Goal: Information Seeking & Learning: Learn about a topic

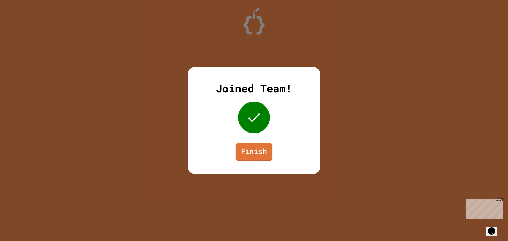
click at [245, 153] on link "Finish" at bounding box center [254, 151] width 36 height 17
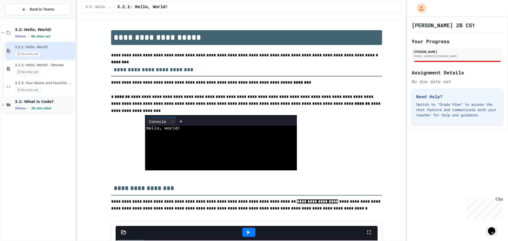
click at [47, 102] on span "3.1: What is Code?" at bounding box center [44, 101] width 59 height 5
click at [52, 102] on span "3.1: What is Code?" at bounding box center [44, 101] width 59 height 5
click at [48, 84] on span "3.2.3: Your Name and Favorite Movie" at bounding box center [44, 83] width 59 height 4
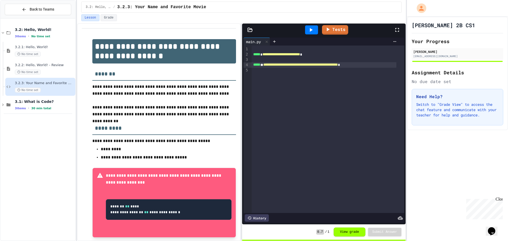
click at [312, 63] on span "**********" at bounding box center [300, 65] width 75 height 4
click at [296, 141] on div "**********" at bounding box center [327, 128] width 153 height 167
drag, startPoint x: 447, startPoint y: 166, endPoint x: 436, endPoint y: 163, distance: 10.7
click at [447, 166] on div "Groves 2B CS1 Your Progress William Romig wr062975@sdale.org Assignment Details…" at bounding box center [457, 129] width 101 height 224
click at [50, 111] on div "3.1: What is Code? 3 items • 30 min total" at bounding box center [38, 105] width 75 height 18
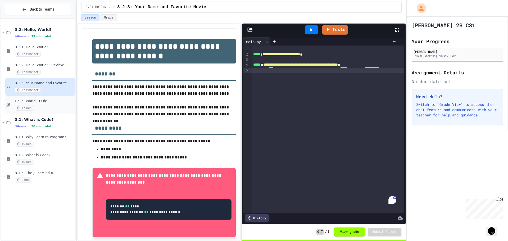
click at [48, 102] on span "Hello, World - Quiz" at bounding box center [44, 101] width 59 height 4
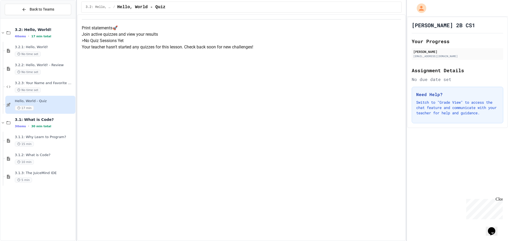
scroll to position [26, 0]
click at [59, 106] on div "17 min" at bounding box center [44, 107] width 59 height 5
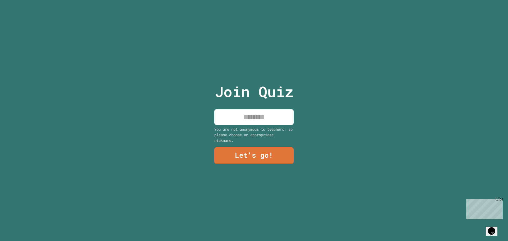
click at [273, 117] on input at bounding box center [253, 117] width 79 height 16
type input "*******"
click at [247, 157] on link "Let's go!" at bounding box center [253, 154] width 79 height 17
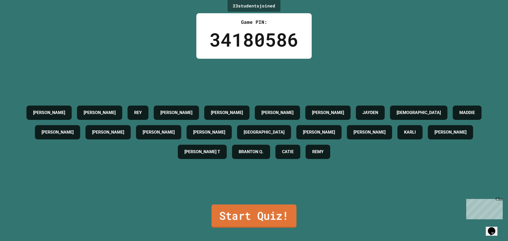
click at [270, 212] on link "Start Quiz!" at bounding box center [253, 215] width 85 height 23
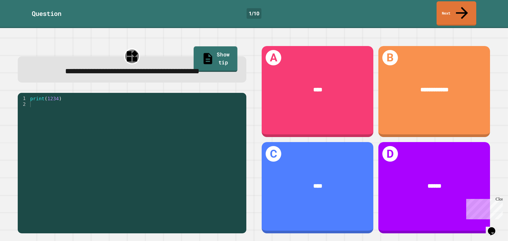
click at [212, 47] on link "Show tip" at bounding box center [216, 59] width 44 height 26
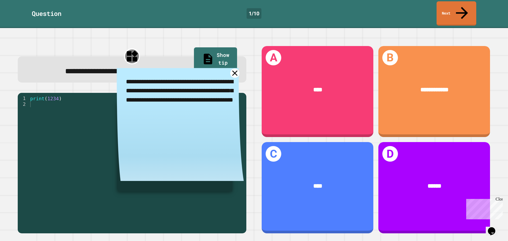
click at [232, 76] on icon at bounding box center [234, 72] width 9 height 9
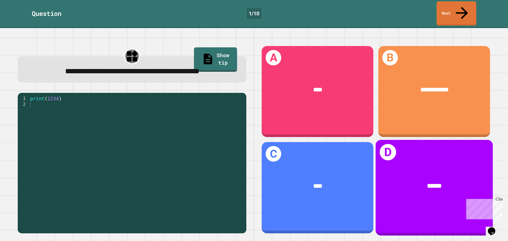
click at [401, 169] on div "******" at bounding box center [433, 186] width 117 height 34
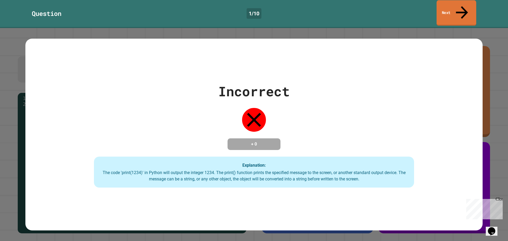
click at [452, 3] on link "Next" at bounding box center [456, 13] width 40 height 26
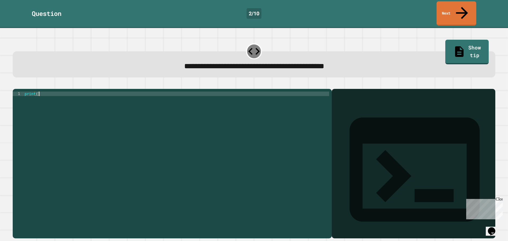
click at [47, 91] on div "print ( )" at bounding box center [176, 163] width 305 height 144
click at [93, 113] on div "print ( "9876543210" )" at bounding box center [176, 163] width 305 height 144
type textarea "**********"
click at [15, 85] on icon "button" at bounding box center [15, 85] width 0 height 0
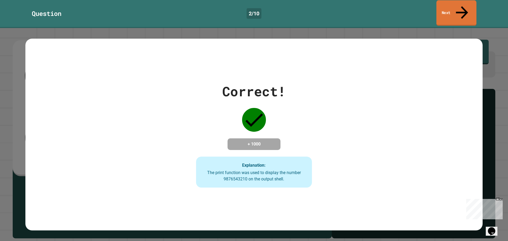
click at [474, 6] on link "Next" at bounding box center [456, 13] width 40 height 26
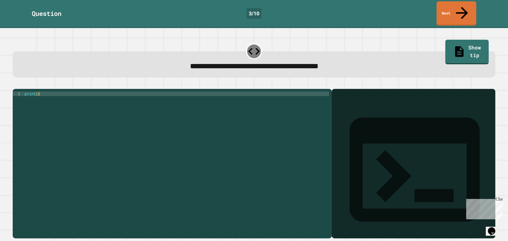
click at [37, 91] on div "print ( )" at bounding box center [176, 163] width 305 height 144
type textarea "**********"
click at [189, 82] on div at bounding box center [254, 85] width 482 height 6
click at [15, 85] on icon "button" at bounding box center [15, 85] width 0 height 0
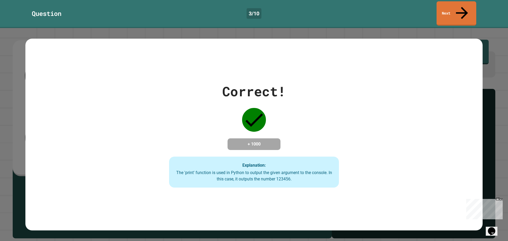
click at [490, 30] on div "Correct! + 1000 Explanation: The 'print' function is used in Python to output t…" at bounding box center [254, 134] width 508 height 213
click at [451, 66] on div "Correct! + 1000 Explanation: The 'print' function is used in Python to output t…" at bounding box center [253, 135] width 457 height 192
click at [458, 9] on link "Next" at bounding box center [456, 13] width 36 height 26
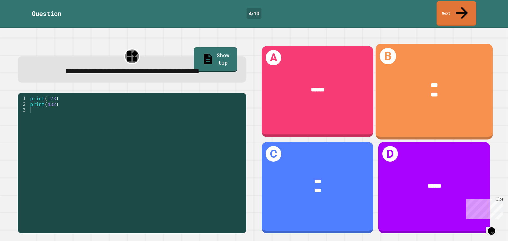
click at [419, 100] on div "*** ***" at bounding box center [433, 89] width 117 height 43
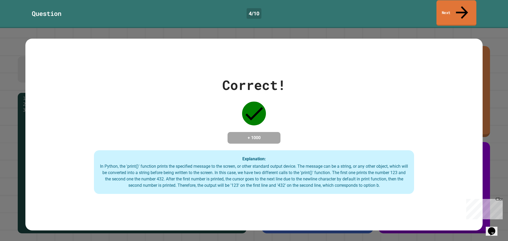
click at [454, 6] on link "Next" at bounding box center [456, 13] width 40 height 26
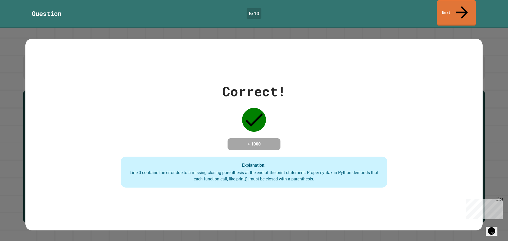
click at [455, 7] on link "Next" at bounding box center [456, 13] width 39 height 26
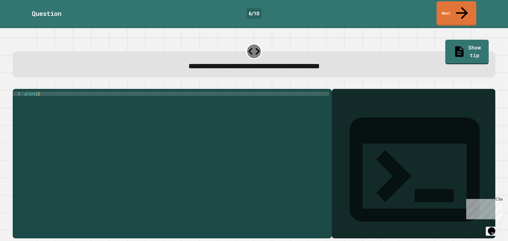
click at [37, 91] on div "print ( )" at bounding box center [176, 163] width 305 height 144
click at [15, 85] on icon "button" at bounding box center [15, 85] width 0 height 0
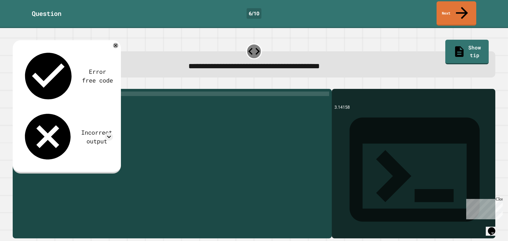
click at [52, 91] on div "print ( "3.14158" )" at bounding box center [176, 163] width 305 height 144
type textarea "**********"
click at [15, 85] on icon "button" at bounding box center [15, 85] width 0 height 0
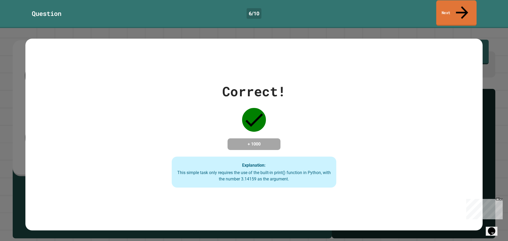
click at [453, 3] on link "Next" at bounding box center [456, 13] width 40 height 26
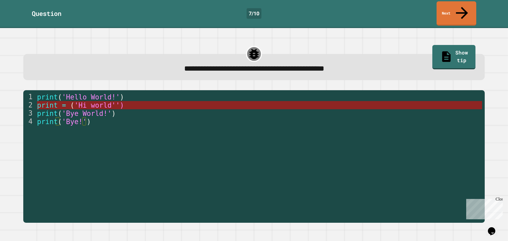
click at [107, 101] on span "'Hi world'')" at bounding box center [99, 105] width 50 height 8
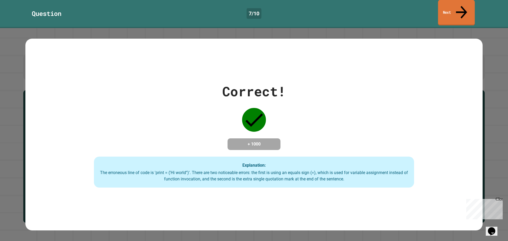
click at [452, 11] on link "Next" at bounding box center [456, 13] width 37 height 26
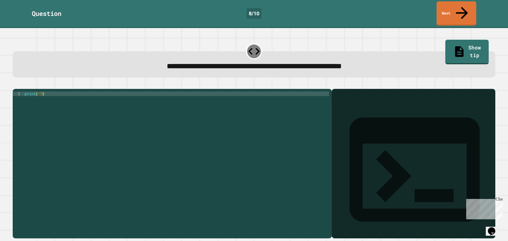
click at [38, 91] on div "print ( '' )" at bounding box center [176, 163] width 305 height 144
click at [181, 127] on div "print ( "it's a beautiful day" )" at bounding box center [176, 163] width 305 height 144
click at [15, 85] on icon "button" at bounding box center [15, 85] width 0 height 0
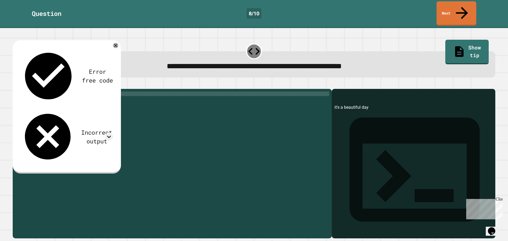
click at [39, 91] on div "print ( "it's a beautiful day" )" at bounding box center [176, 163] width 305 height 144
type textarea "**********"
click at [15, 85] on icon "button" at bounding box center [15, 85] width 0 height 0
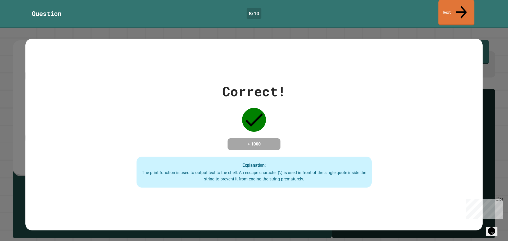
click at [465, 9] on link "Next" at bounding box center [456, 13] width 36 height 26
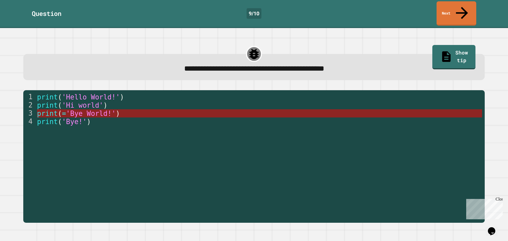
click at [74, 109] on span "'Bye World!'" at bounding box center [91, 113] width 50 height 8
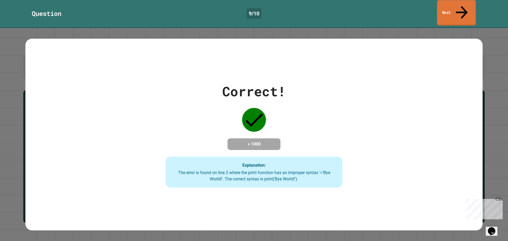
click at [449, 12] on link "Next" at bounding box center [456, 13] width 39 height 26
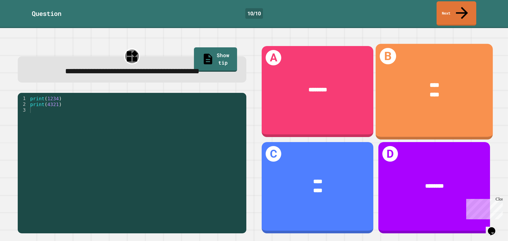
click at [451, 81] on div "****" at bounding box center [434, 86] width 92 height 10
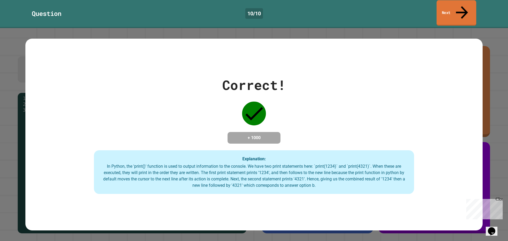
click at [449, 3] on link "Next" at bounding box center [456, 13] width 40 height 26
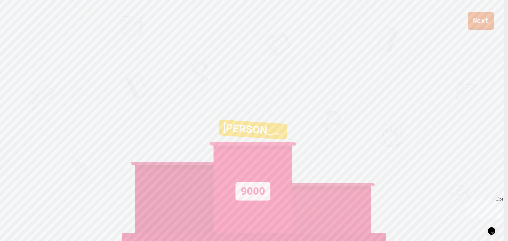
click at [470, 25] on link "Next" at bounding box center [481, 20] width 26 height 17
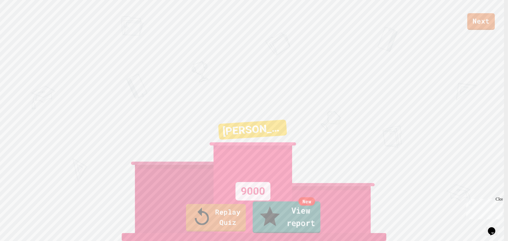
click at [303, 222] on link "New View report" at bounding box center [286, 217] width 68 height 32
